Goal: Submit feedback/report problem

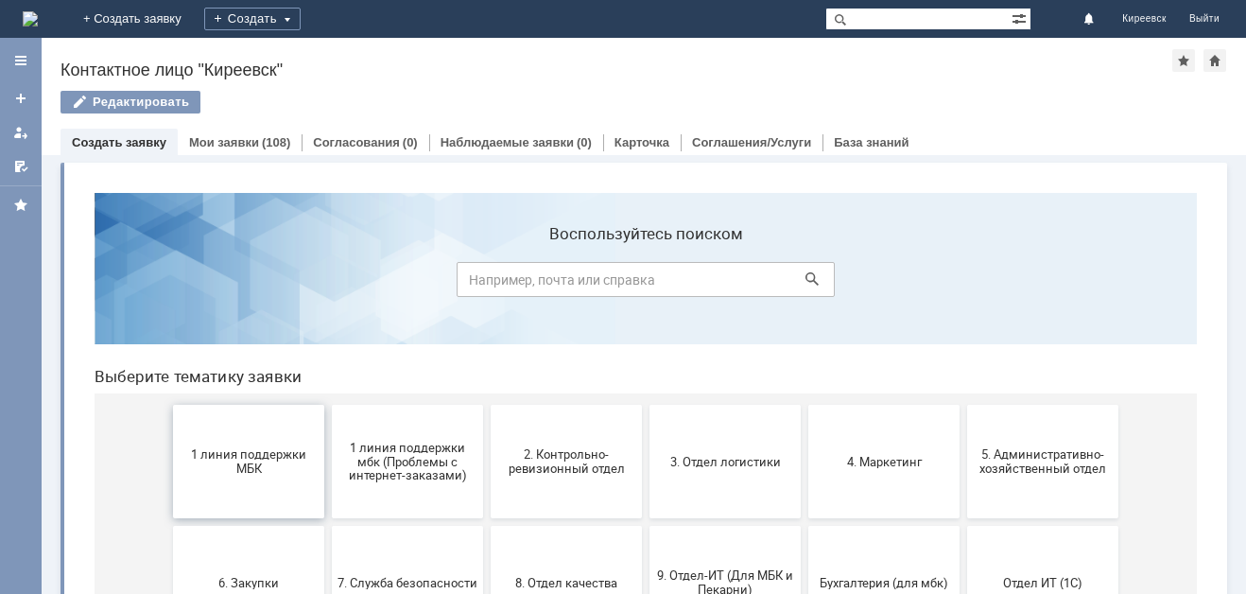
click at [251, 453] on span "1 линия поддержки МБК" at bounding box center [249, 461] width 140 height 28
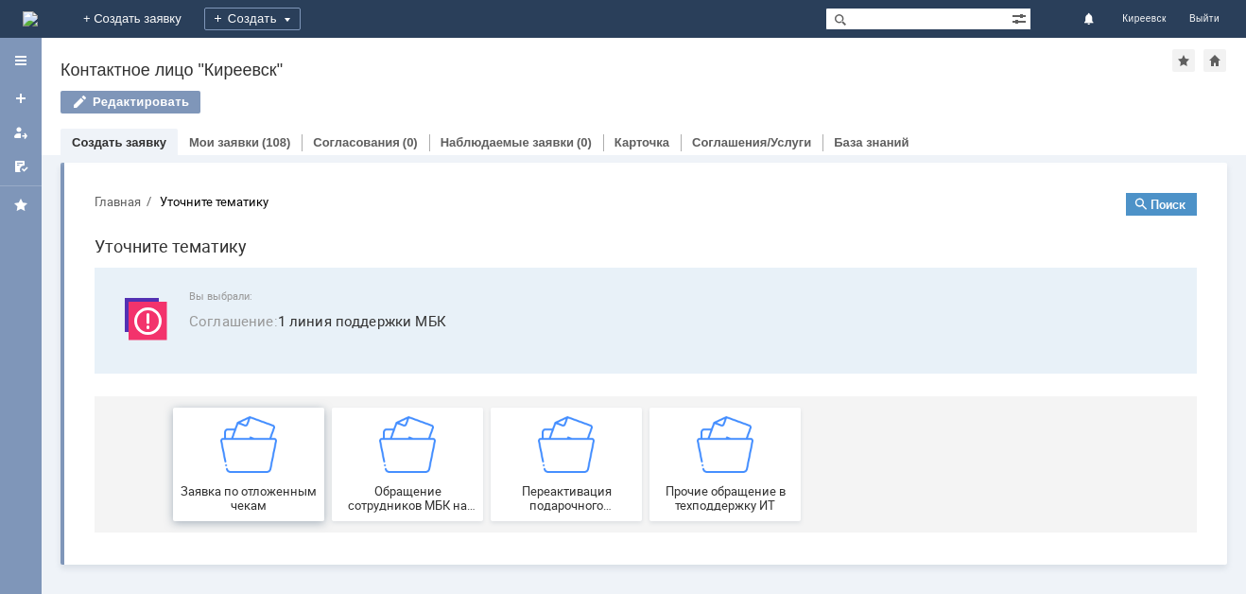
click at [254, 449] on img at bounding box center [248, 444] width 57 height 57
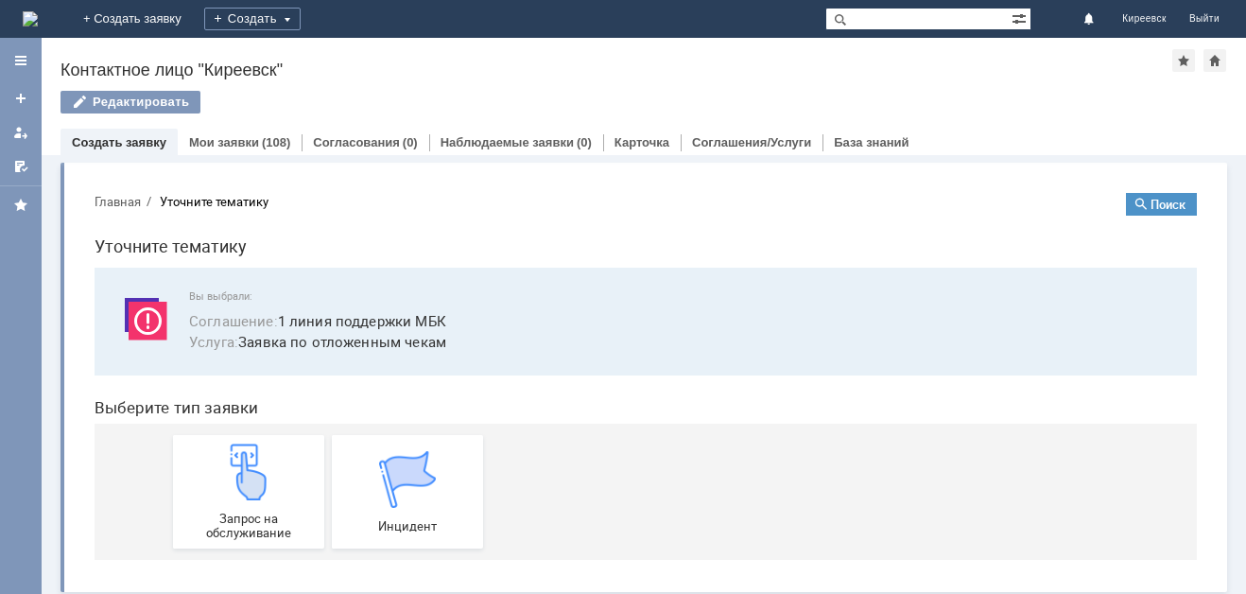
click at [254, 449] on img at bounding box center [248, 472] width 57 height 57
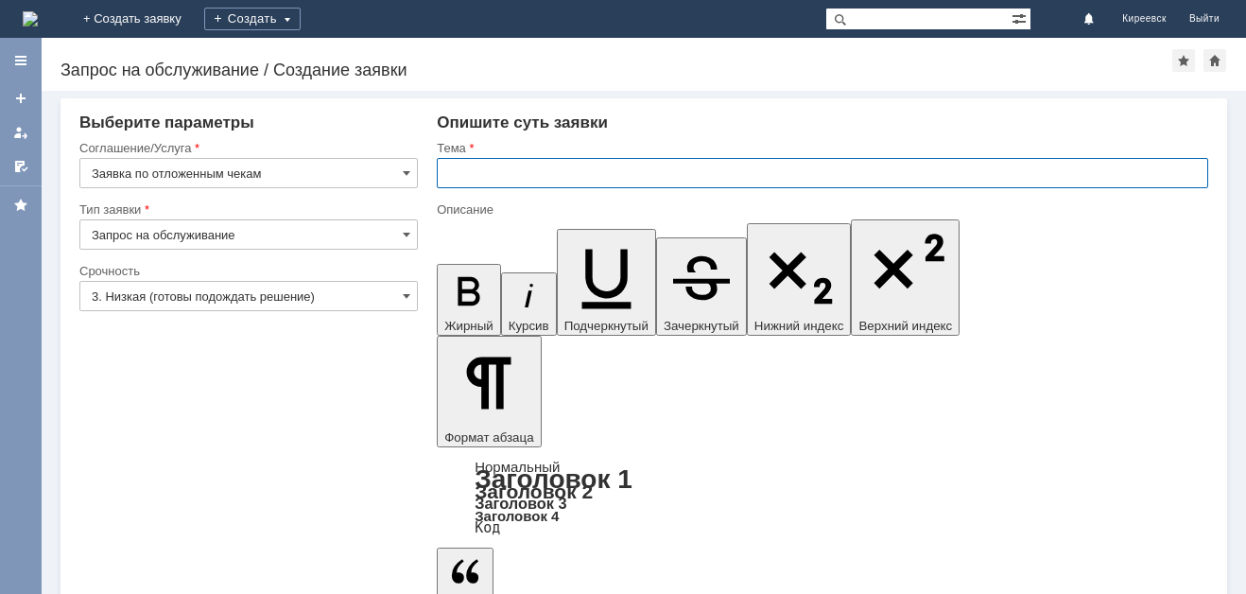
click at [543, 173] on input "text" at bounding box center [823, 173] width 772 height 30
click at [542, 177] on input "МБК Киреевск. отложенные чеки" at bounding box center [823, 173] width 772 height 30
click at [547, 174] on input "МБК Киреевск. отложенные чеки" at bounding box center [823, 173] width 772 height 30
type input "МБК Киреевск. Отложенные чеки"
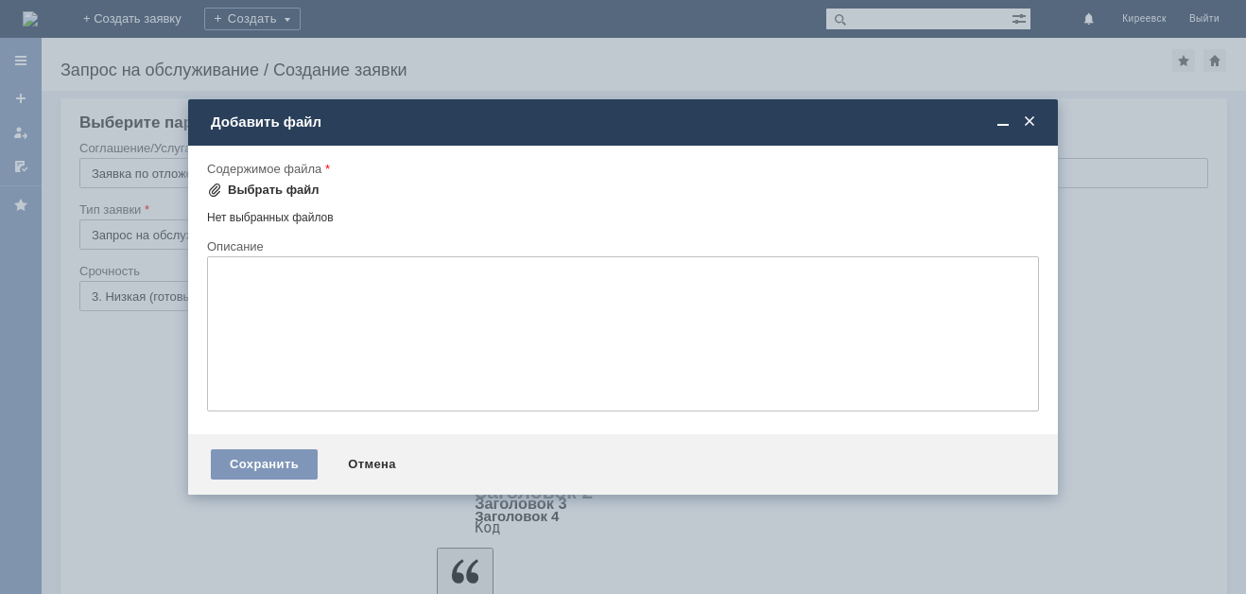
click at [235, 186] on div "Выбрать файл" at bounding box center [274, 190] width 92 height 15
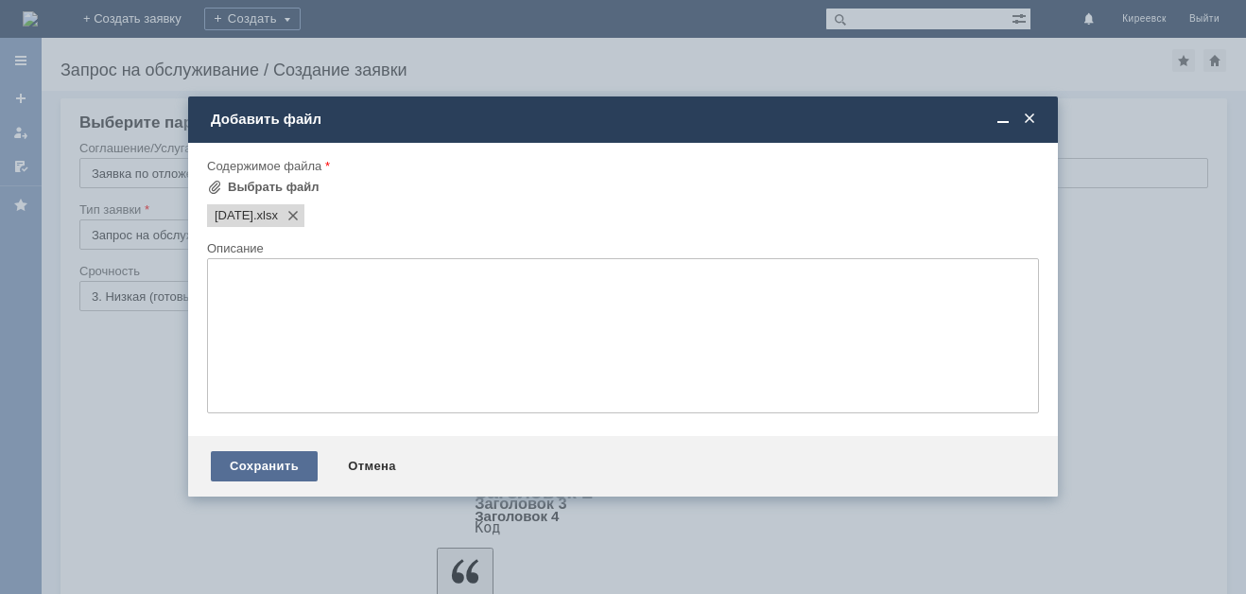
click at [274, 470] on div "Сохранить" at bounding box center [264, 466] width 107 height 30
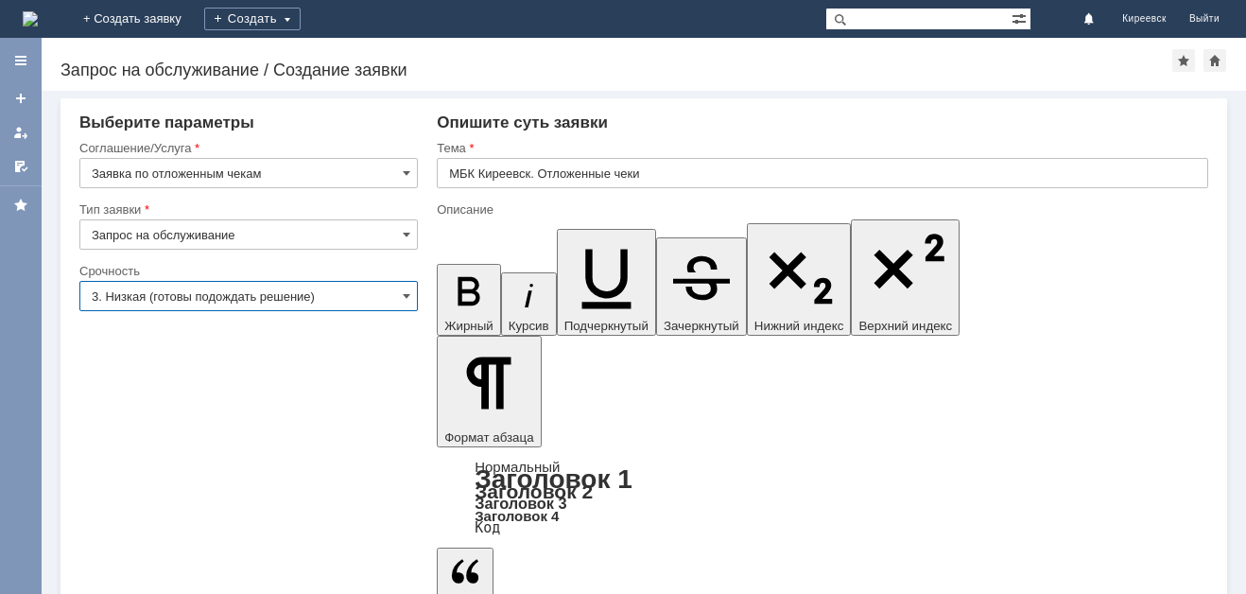
click at [118, 290] on input "3. Низкая (готовы подождать решение)" at bounding box center [248, 296] width 339 height 30
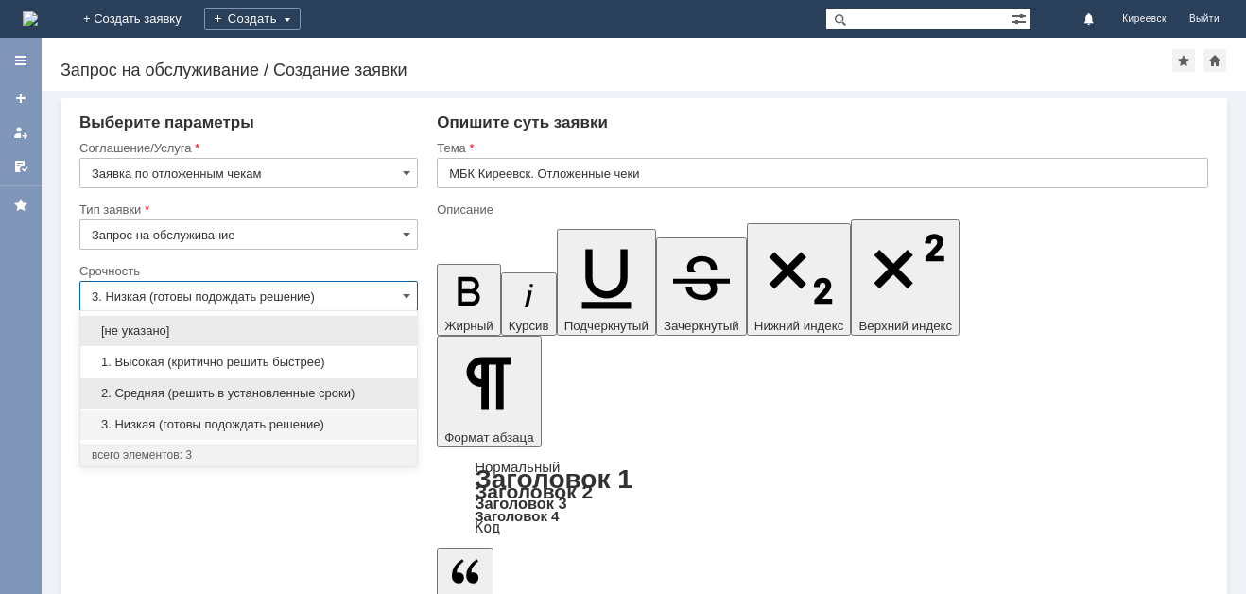
click at [184, 394] on span "2. Средняя (решить в установленные сроки)" at bounding box center [249, 393] width 314 height 15
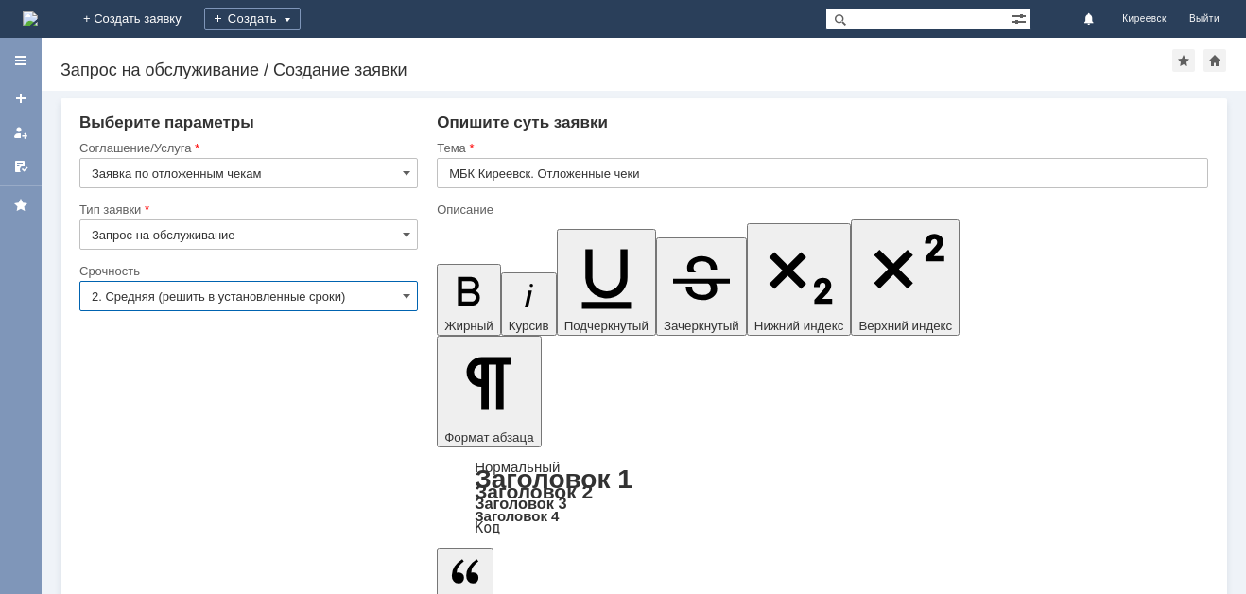
type input "2. Средняя (решить в установленные сроки)"
